Goal: Information Seeking & Learning: Learn about a topic

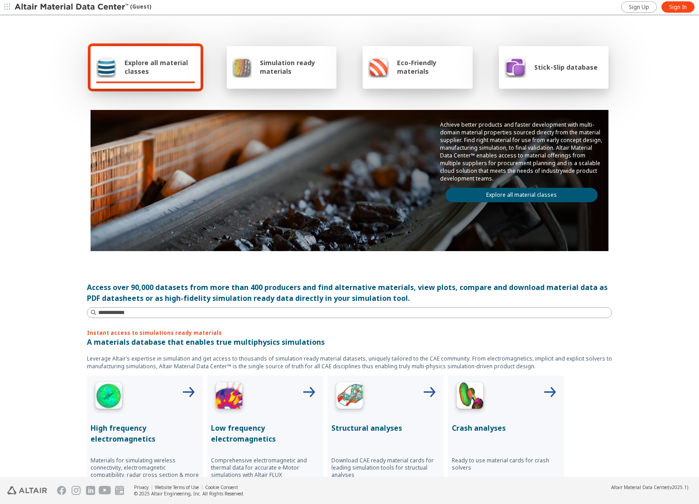
click at [521, 192] on link "Explore all material classes" at bounding box center [521, 195] width 152 height 14
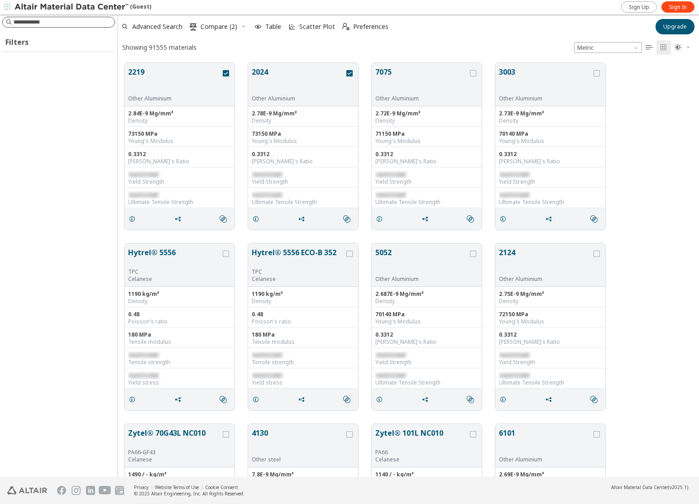
scroll to position [414, 574]
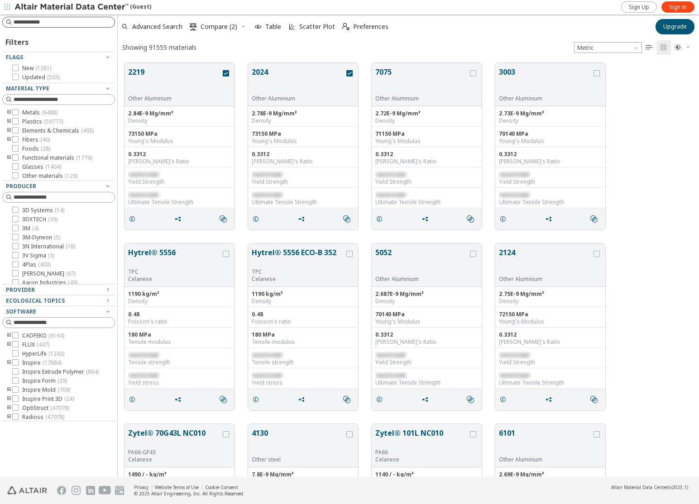
click at [63, 25] on input at bounding box center [64, 22] width 101 height 9
type input "********"
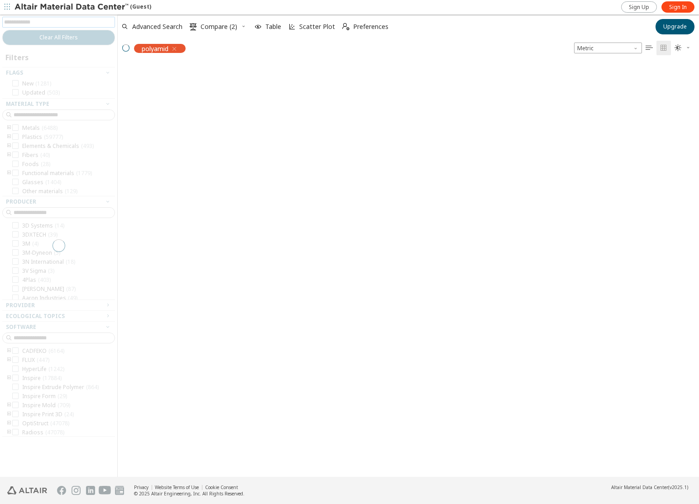
scroll to position [413, 574]
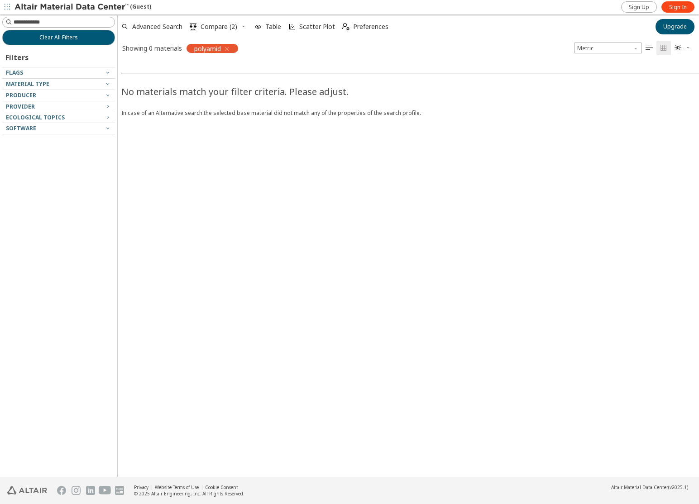
click at [228, 48] on icon "button" at bounding box center [226, 48] width 7 height 7
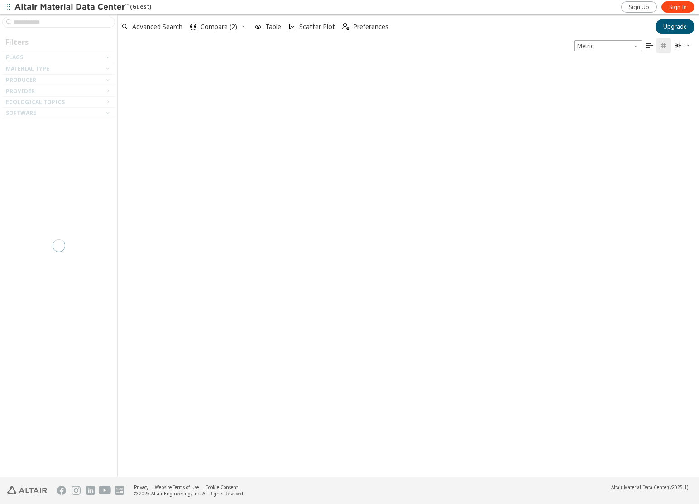
click at [60, 22] on div at bounding box center [58, 245] width 117 height 462
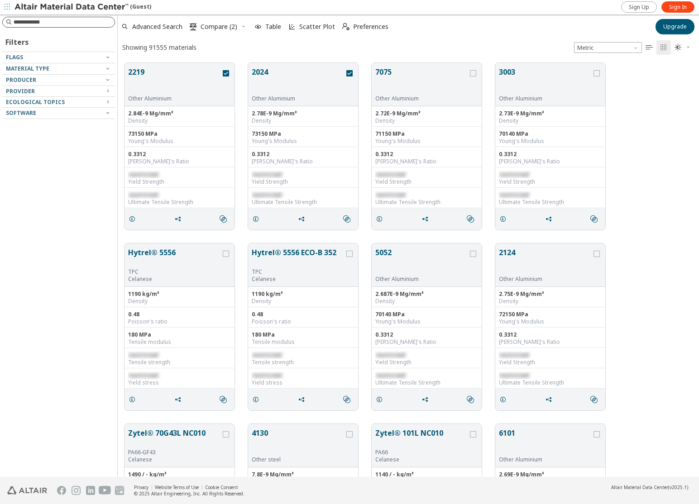
click at [67, 21] on input at bounding box center [64, 22] width 101 height 9
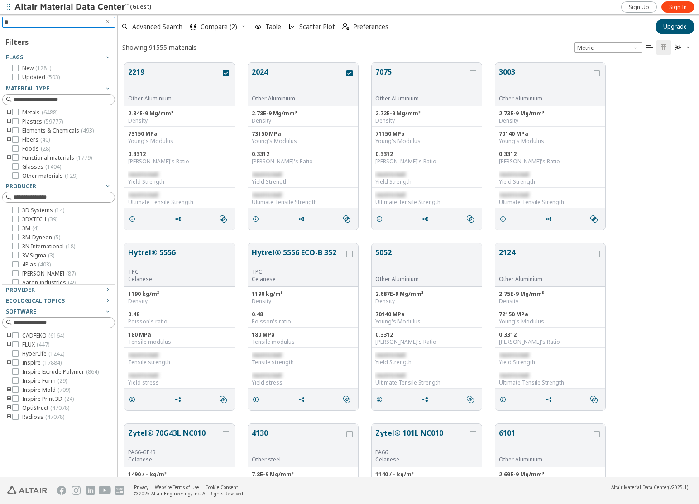
type input "***"
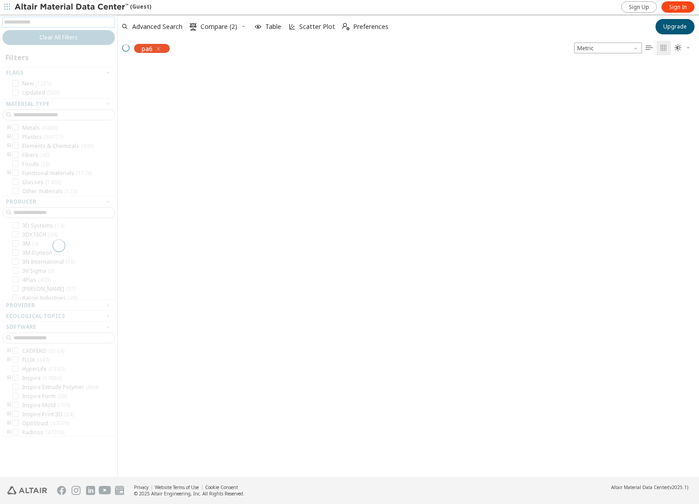
scroll to position [413, 574]
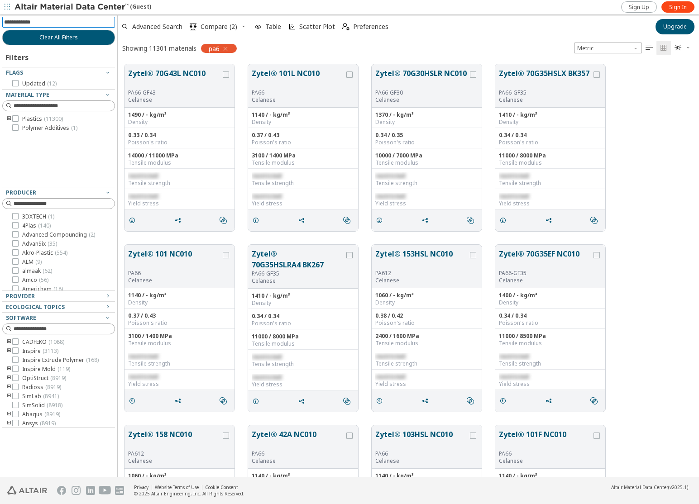
drag, startPoint x: 169, startPoint y: 73, endPoint x: 176, endPoint y: 73, distance: 6.4
click at [169, 73] on button "Zytel® 70G43L NC010" at bounding box center [174, 78] width 93 height 21
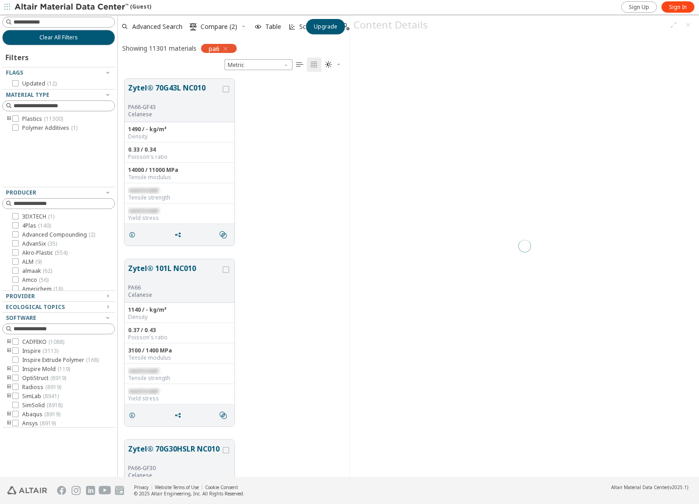
scroll to position [398, 225]
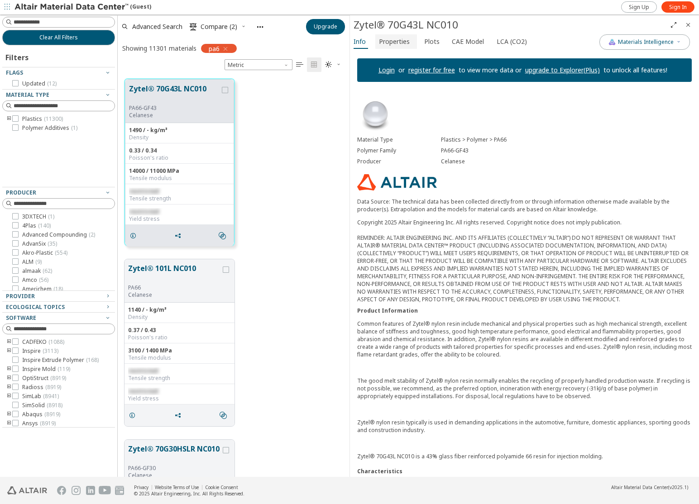
click at [396, 39] on span "Properties" at bounding box center [394, 41] width 31 height 14
